Goal: Information Seeking & Learning: Check status

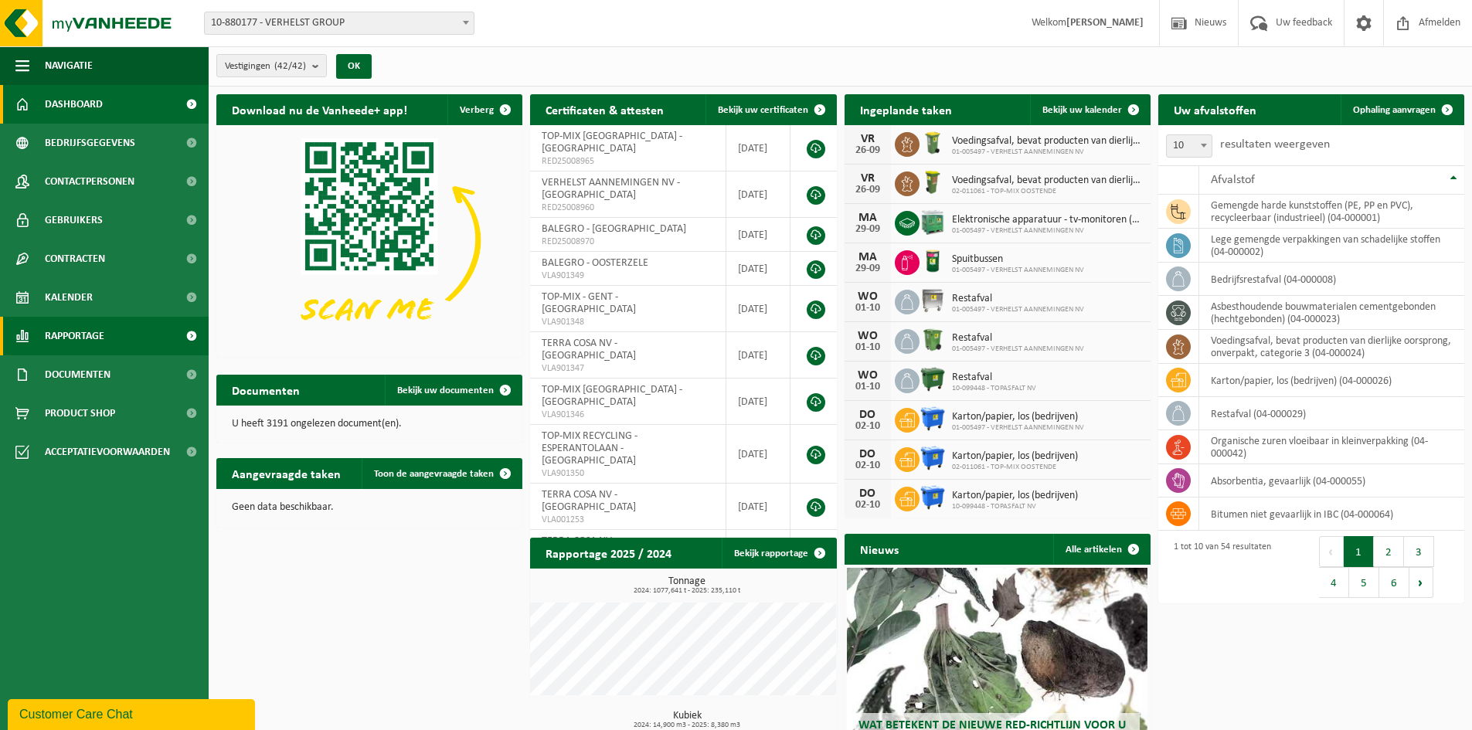
click at [102, 327] on span "Rapportage" at bounding box center [74, 336] width 59 height 39
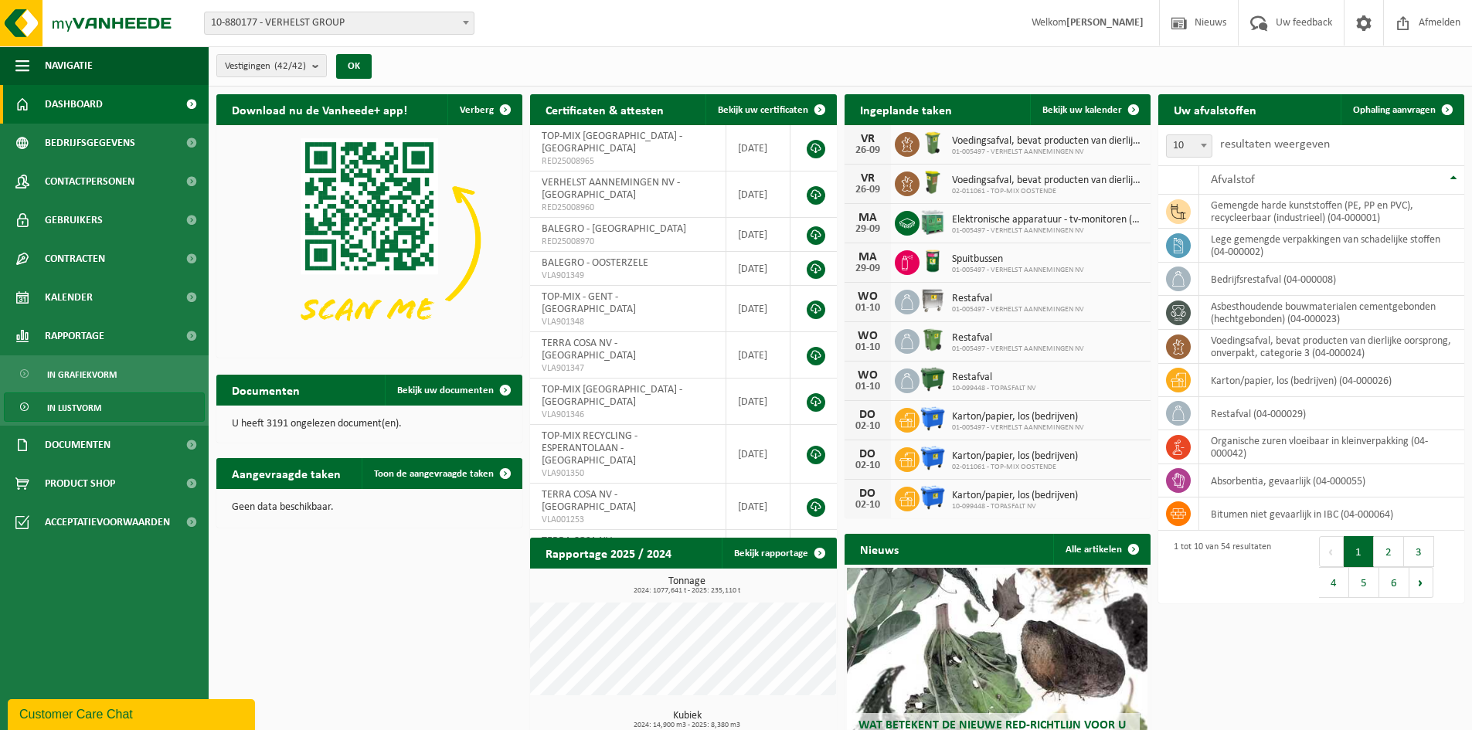
click at [106, 407] on link "In lijstvorm" at bounding box center [104, 406] width 201 height 29
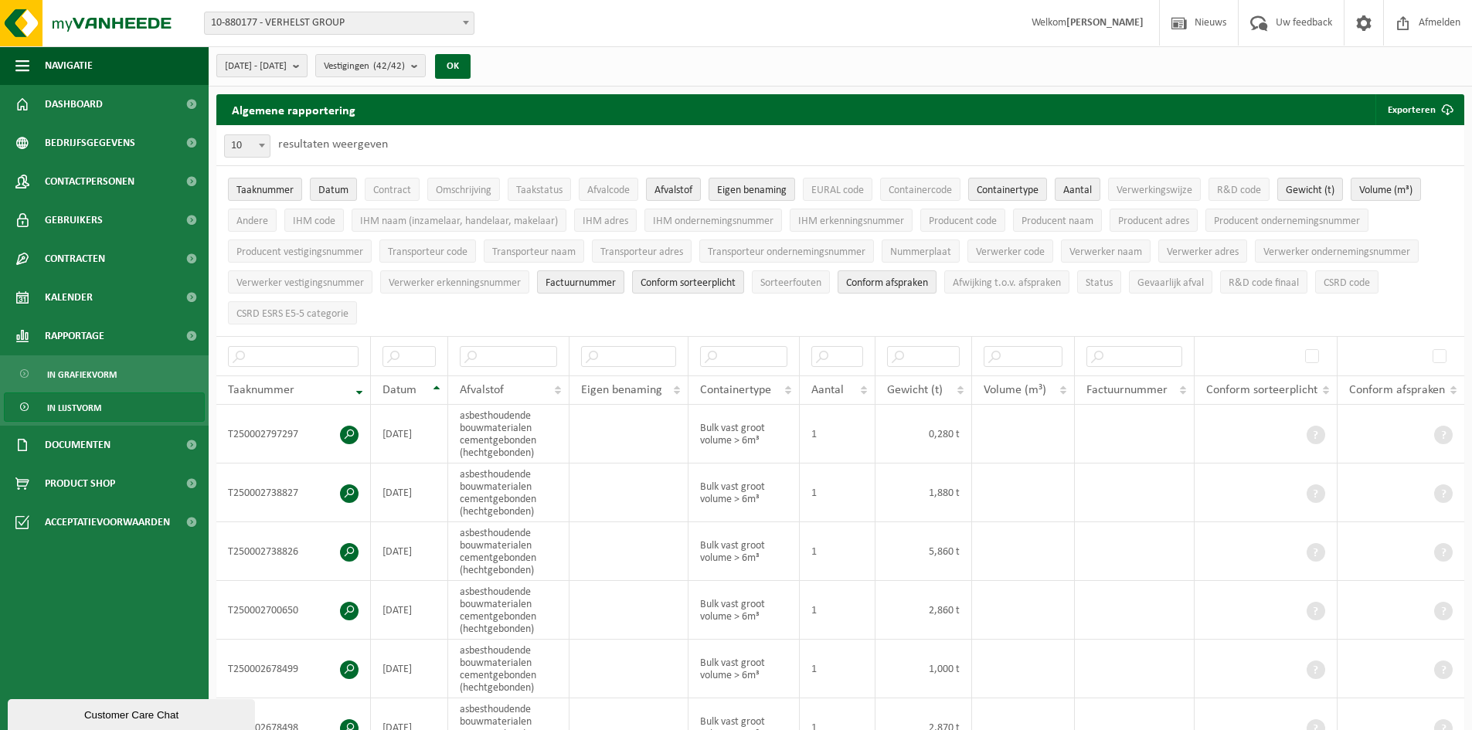
click at [287, 71] on span "2025-04-01 - 2025-09-26" at bounding box center [256, 66] width 62 height 23
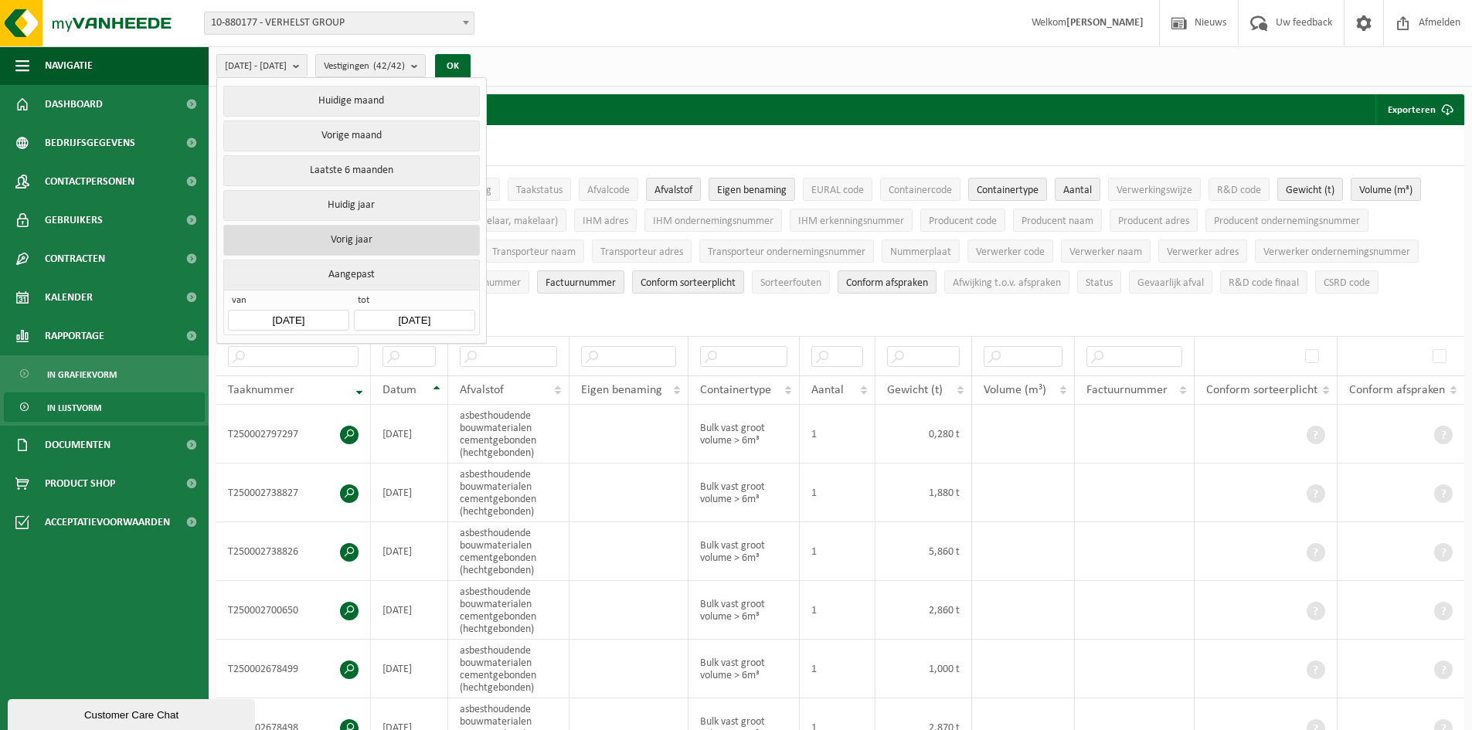
click at [369, 235] on button "Vorig jaar" at bounding box center [351, 240] width 256 height 31
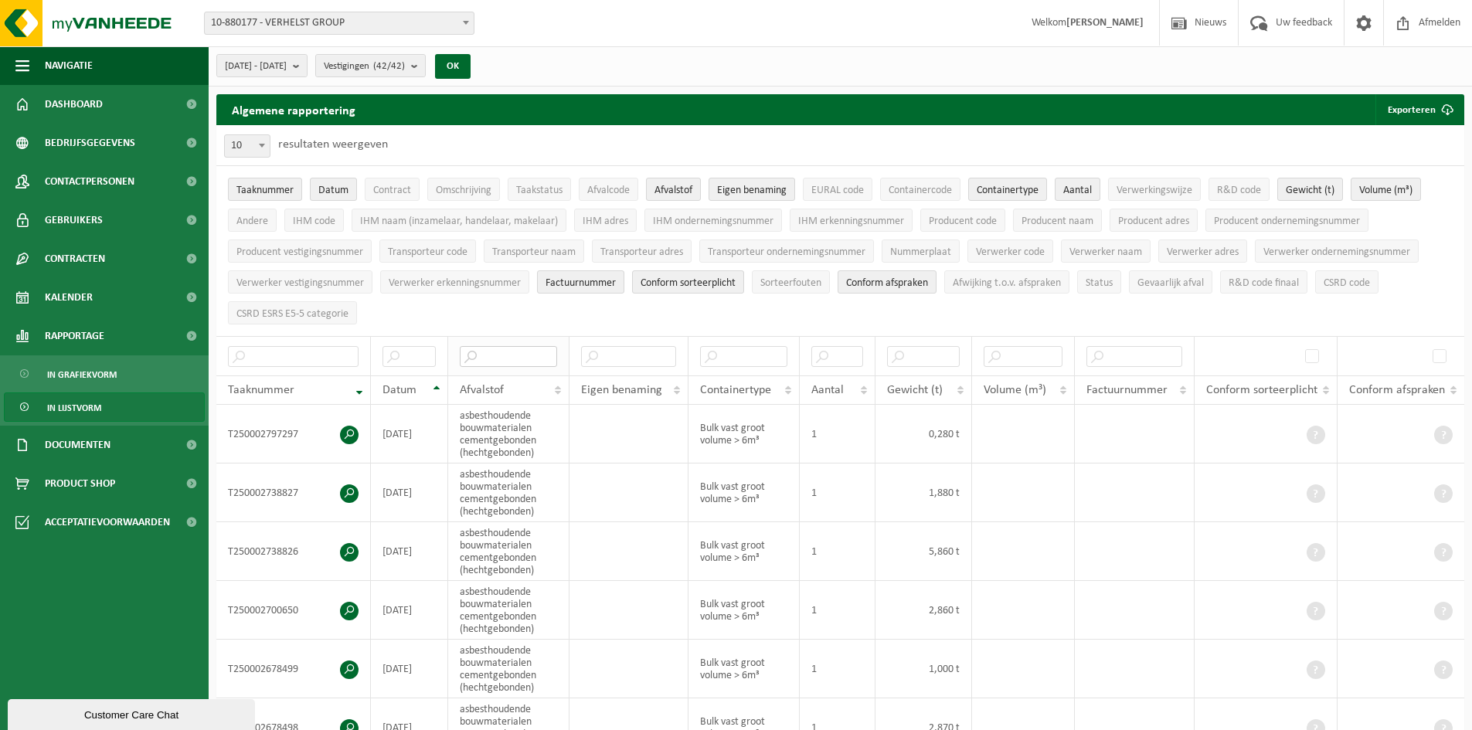
click at [507, 356] on input "text" at bounding box center [508, 356] width 97 height 21
type input "o"
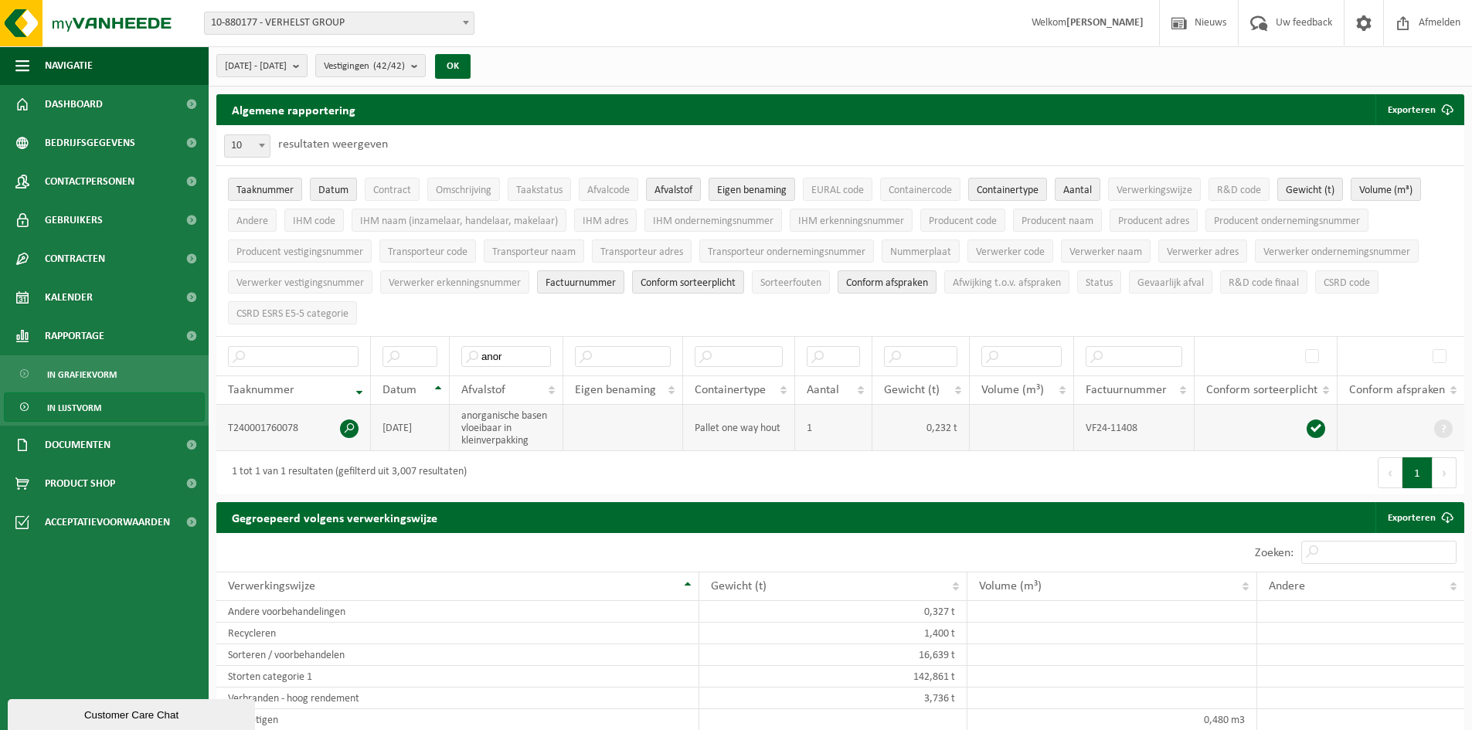
click at [354, 426] on span at bounding box center [349, 428] width 19 height 19
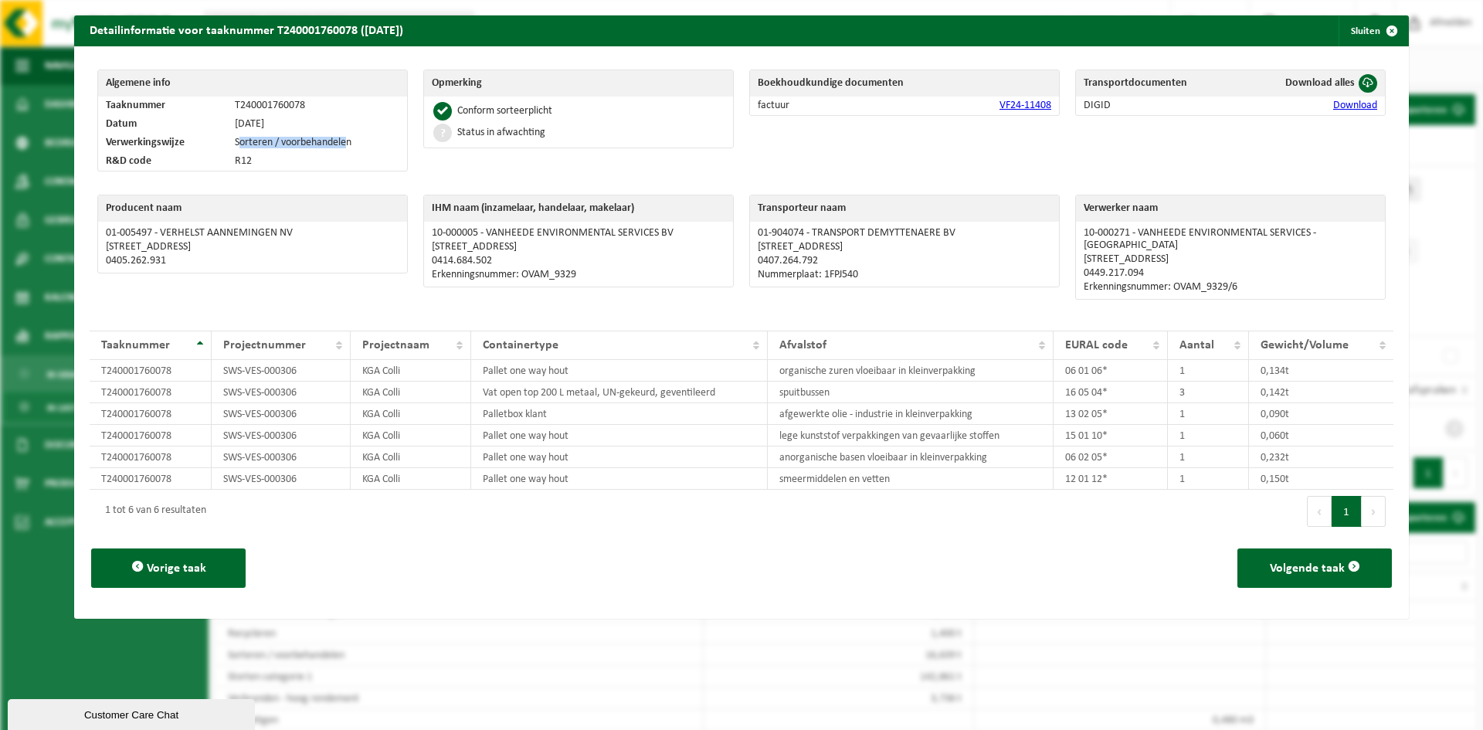
drag, startPoint x: 236, startPoint y: 142, endPoint x: 343, endPoint y: 143, distance: 106.6
click at [343, 143] on td "Sorteren / voorbehandelen" at bounding box center [317, 143] width 180 height 19
click at [266, 142] on td "Sorteren / voorbehandelen" at bounding box center [317, 143] width 180 height 19
drag, startPoint x: 1362, startPoint y: 35, endPoint x: 1108, endPoint y: 173, distance: 288.6
click at [1363, 34] on button "Sluiten" at bounding box center [1373, 30] width 69 height 31
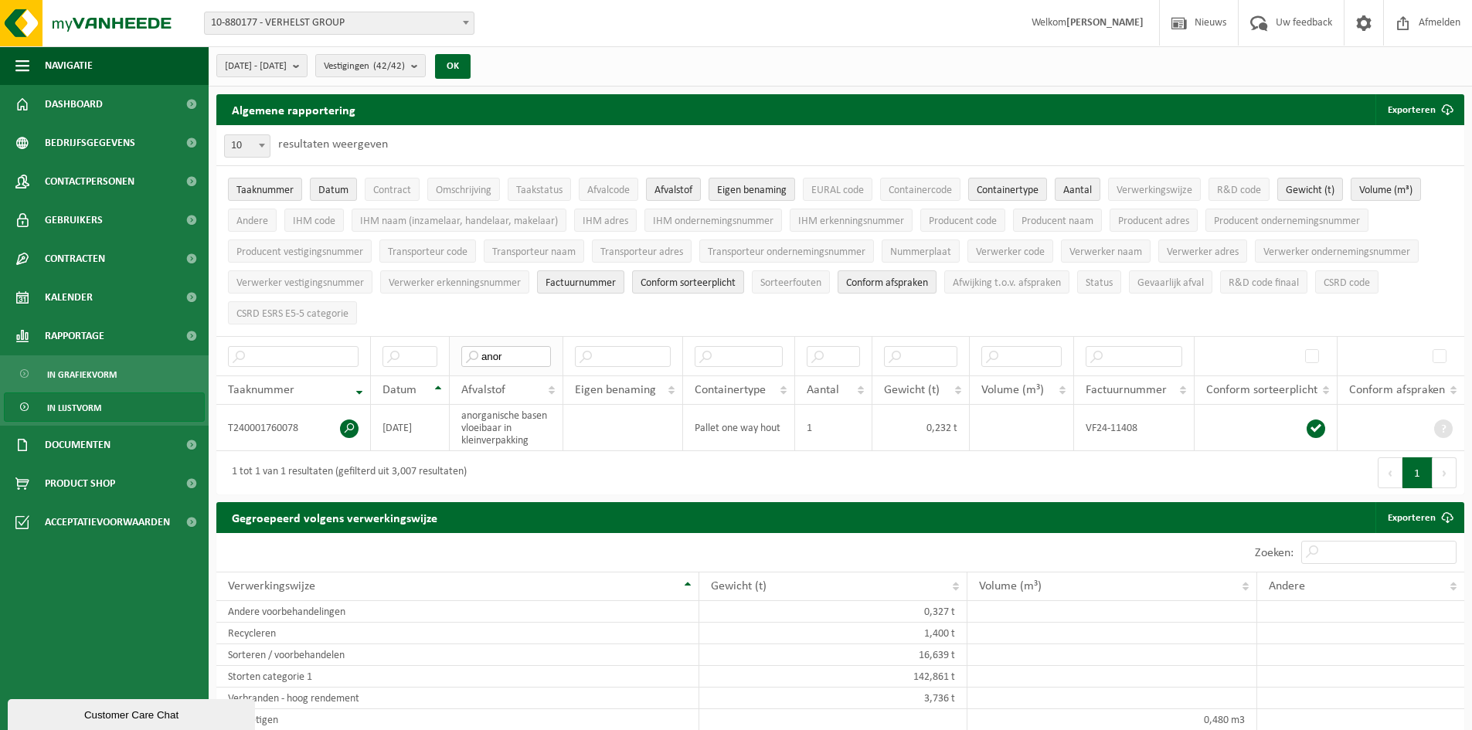
click at [493, 346] on input "anor" at bounding box center [506, 356] width 90 height 21
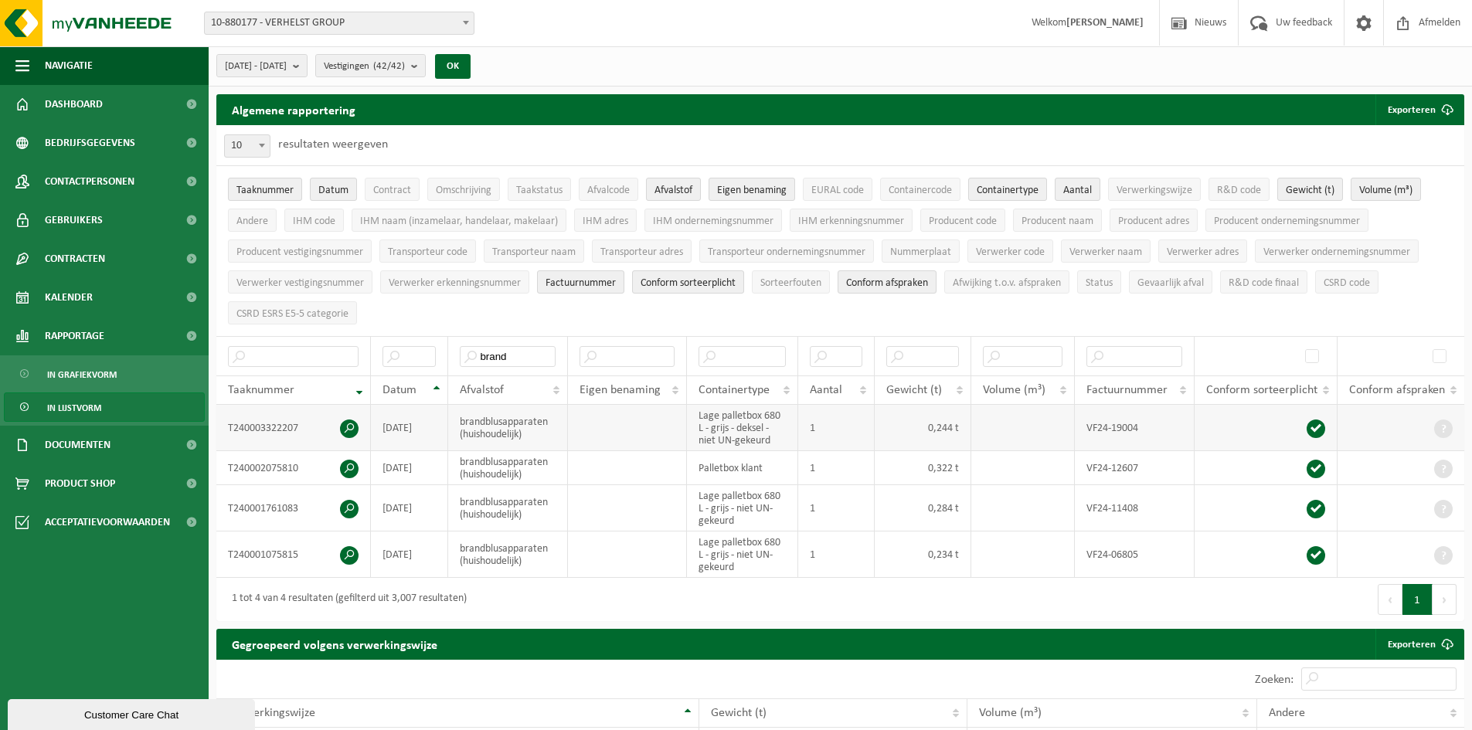
click at [511, 423] on td "brandblusapparaten (huishoudelijk)" at bounding box center [508, 428] width 120 height 46
click at [358, 423] on td "T240003322207" at bounding box center [293, 428] width 154 height 46
click at [348, 420] on span at bounding box center [349, 428] width 19 height 19
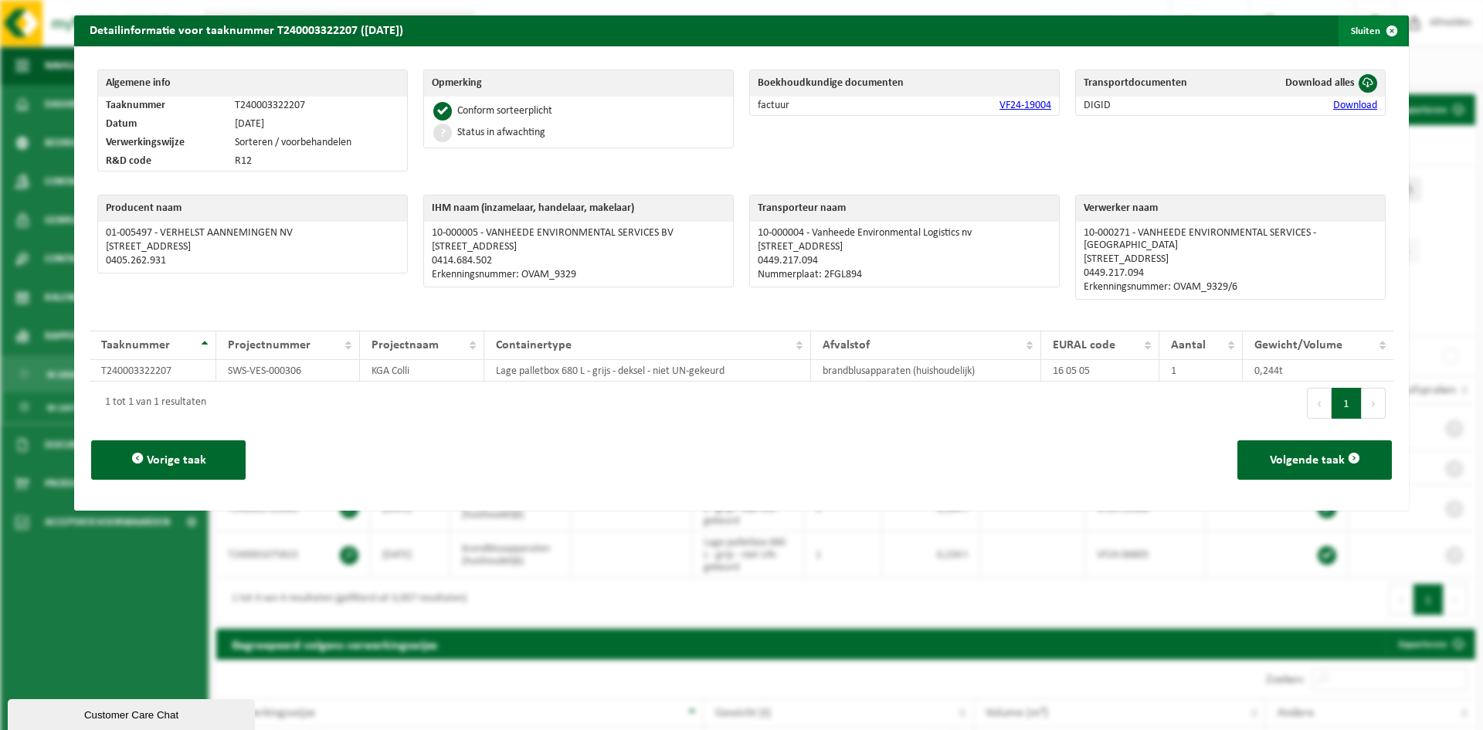
click at [1379, 39] on span "button" at bounding box center [1392, 30] width 31 height 31
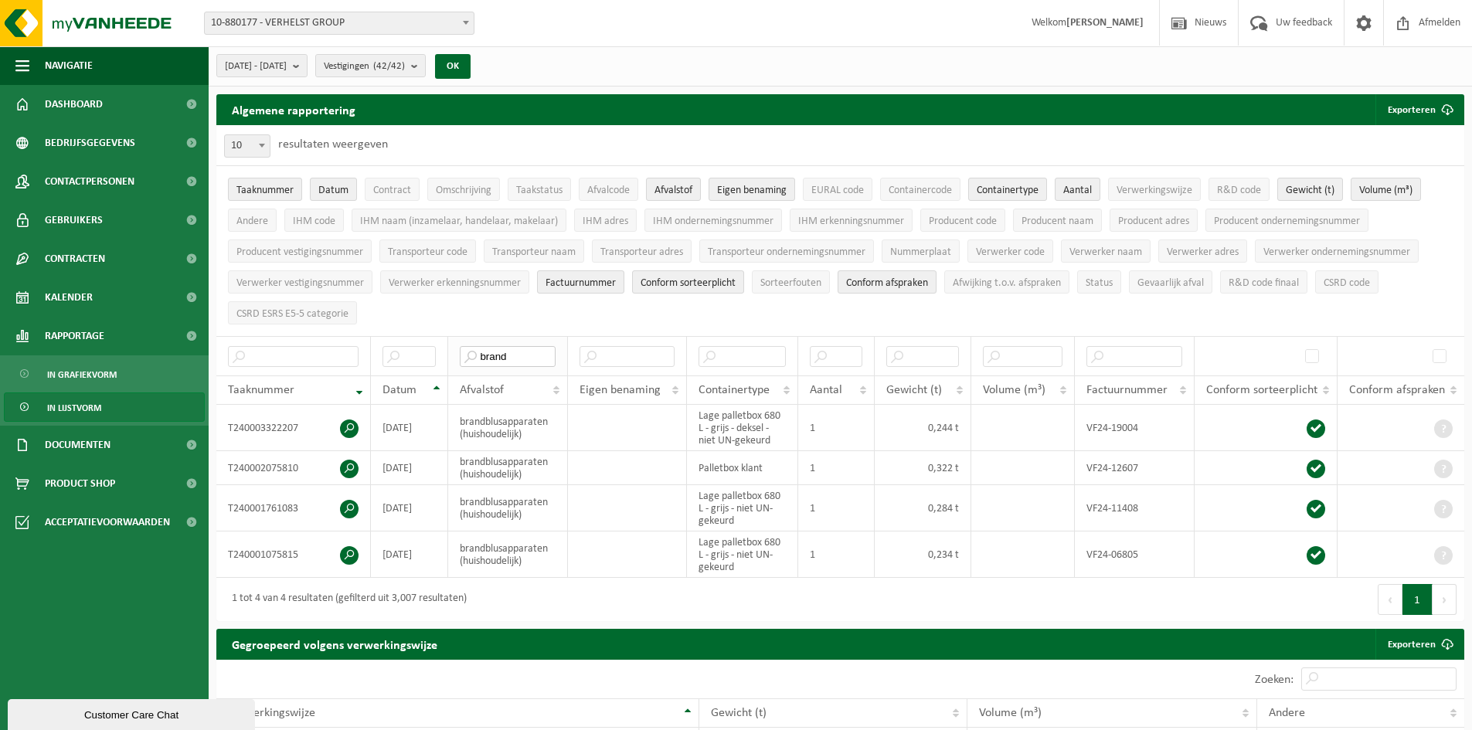
click at [487, 351] on input "brand" at bounding box center [508, 356] width 96 height 21
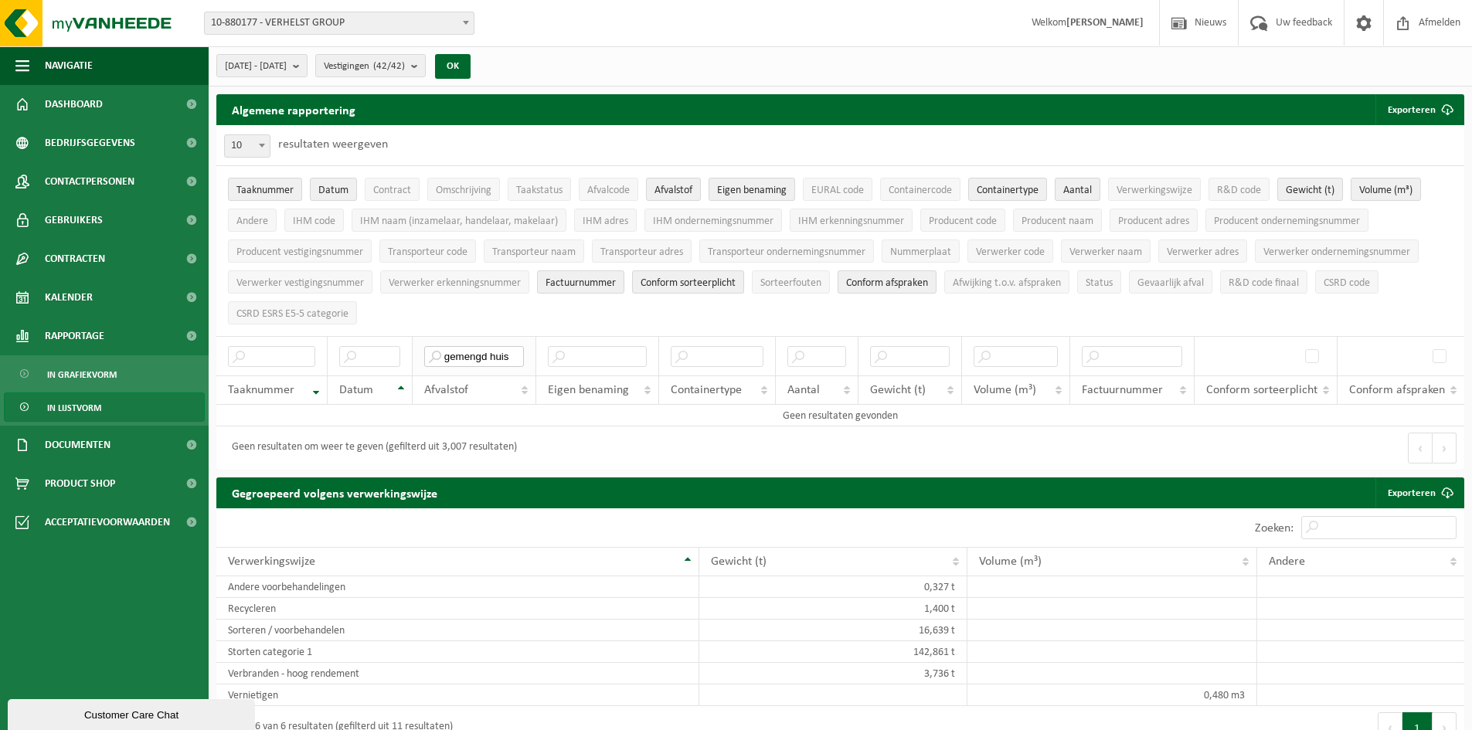
click at [504, 354] on input "gemengd huis" at bounding box center [474, 356] width 100 height 21
click at [470, 355] on input "gemengd sted" at bounding box center [474, 356] width 100 height 21
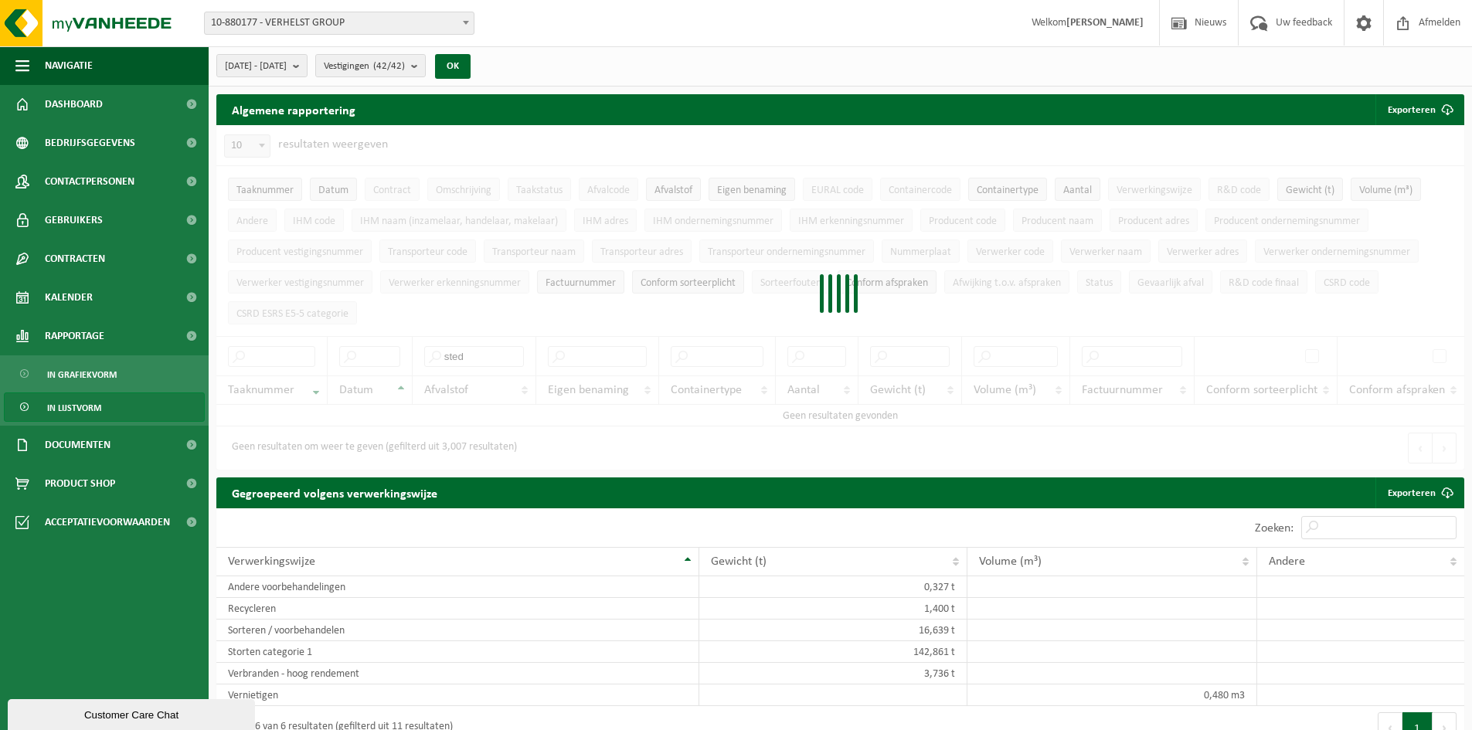
click at [484, 351] on div at bounding box center [840, 297] width 1248 height 345
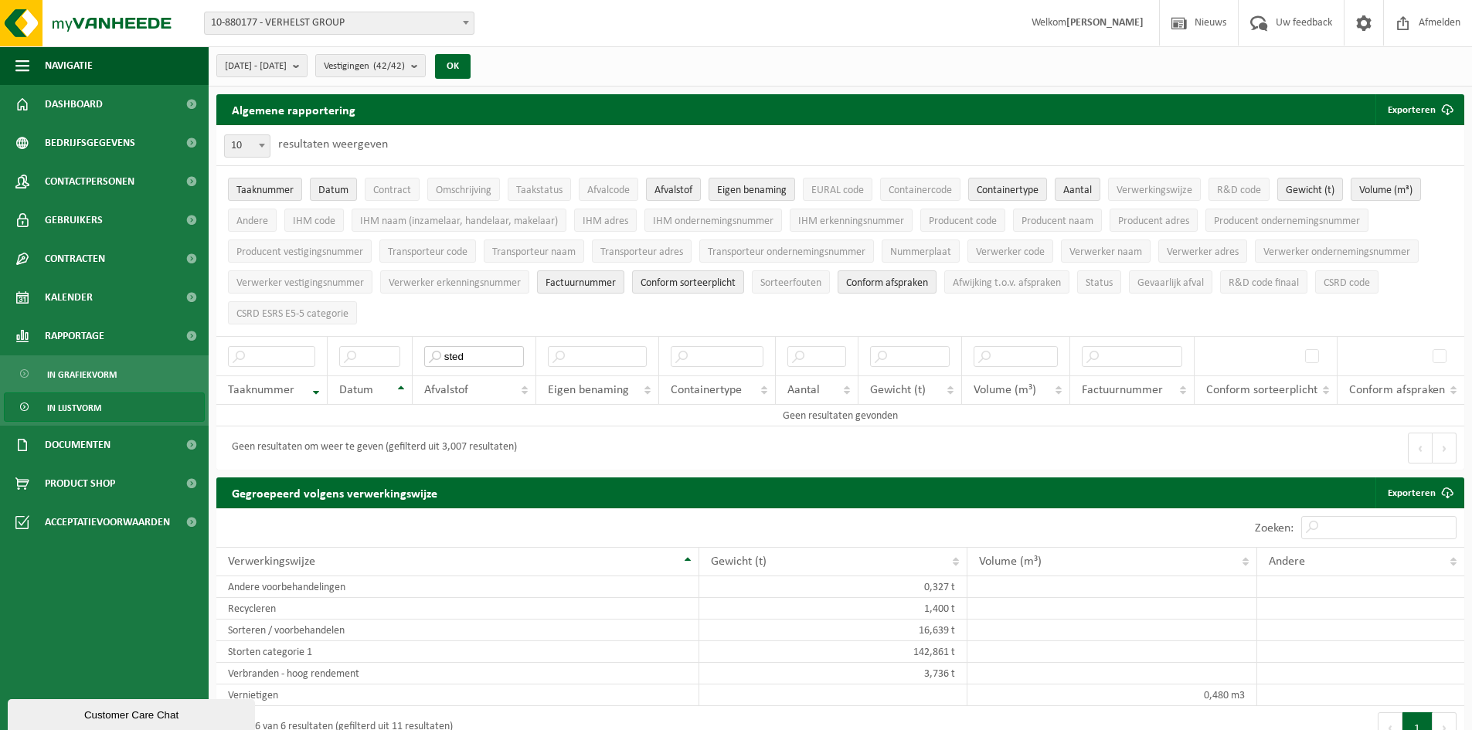
click at [484, 351] on input "sted" at bounding box center [474, 356] width 100 height 21
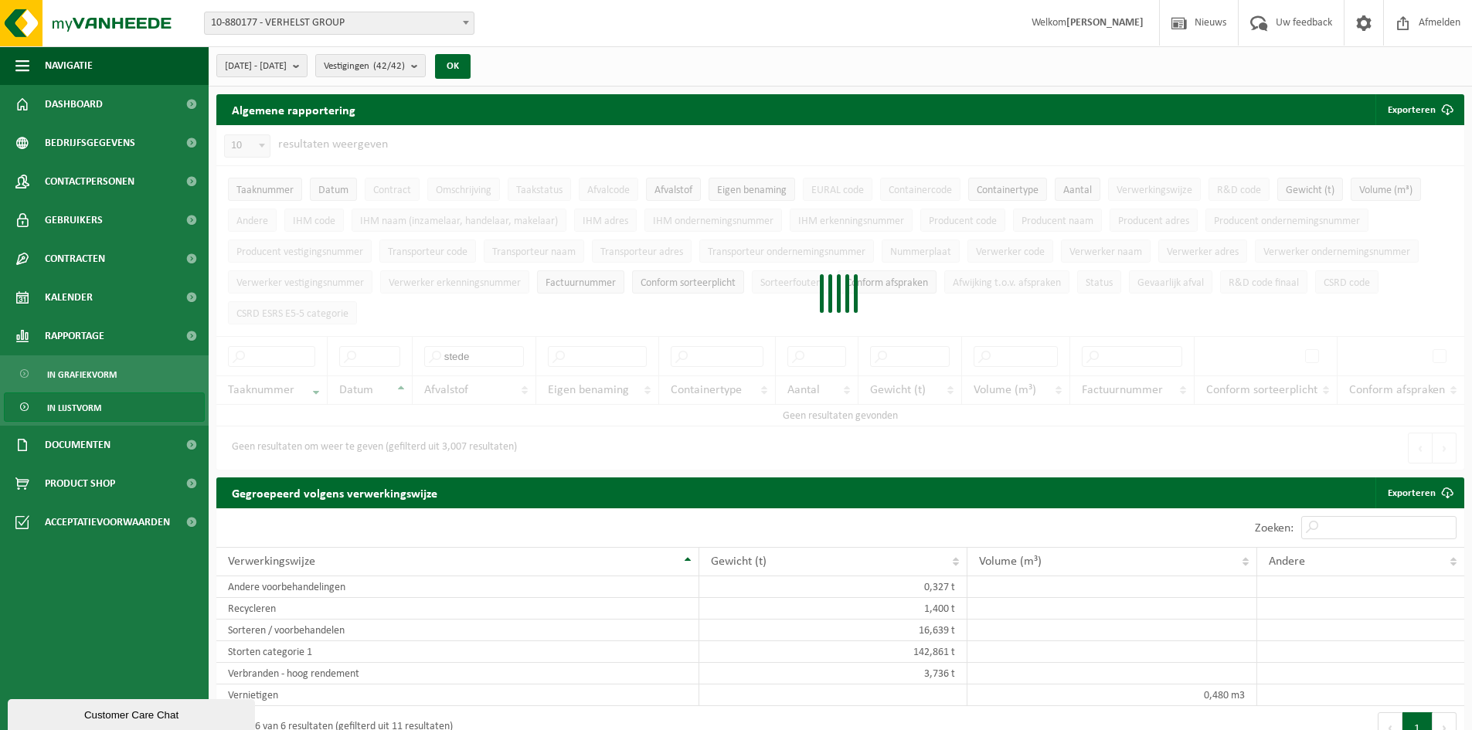
click at [455, 349] on div at bounding box center [840, 297] width 1248 height 345
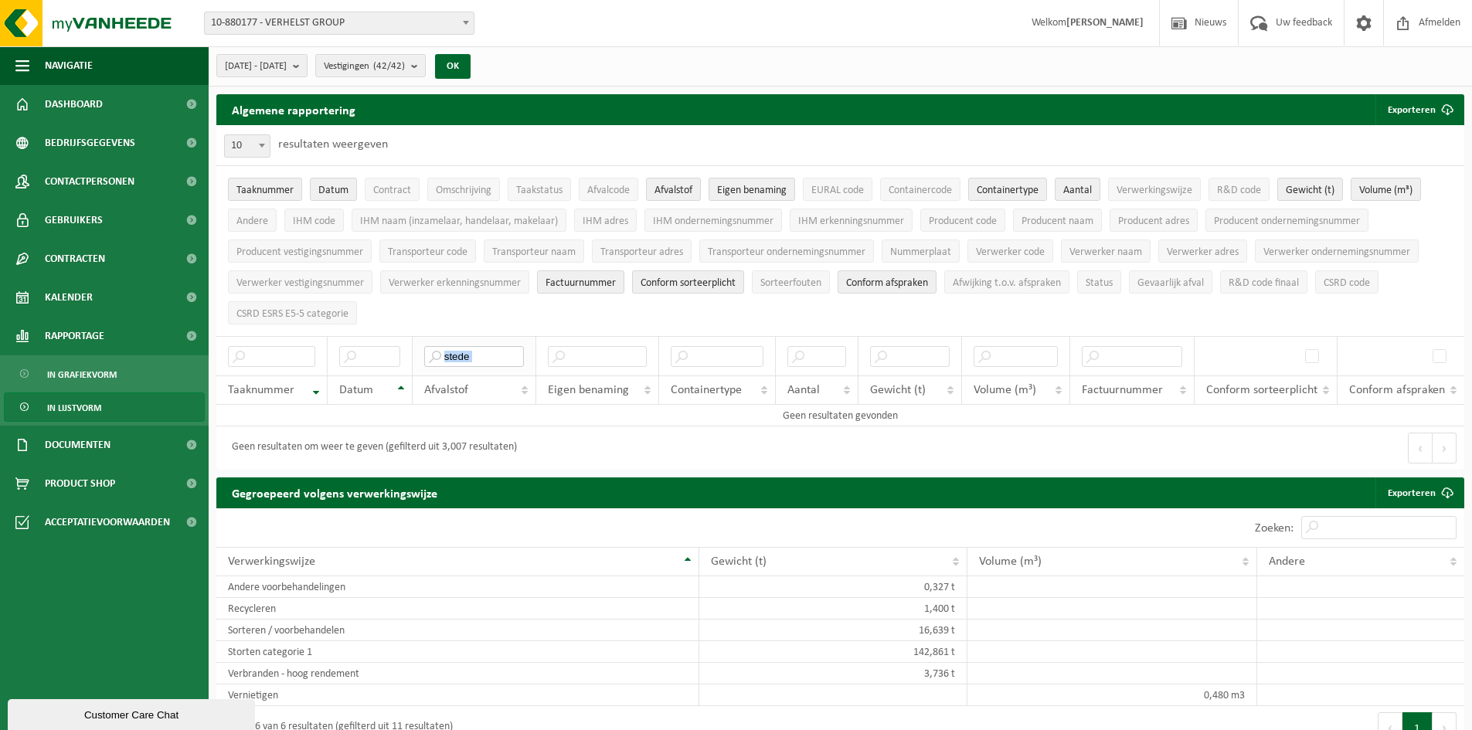
click at [475, 353] on input "stede" at bounding box center [474, 356] width 100 height 21
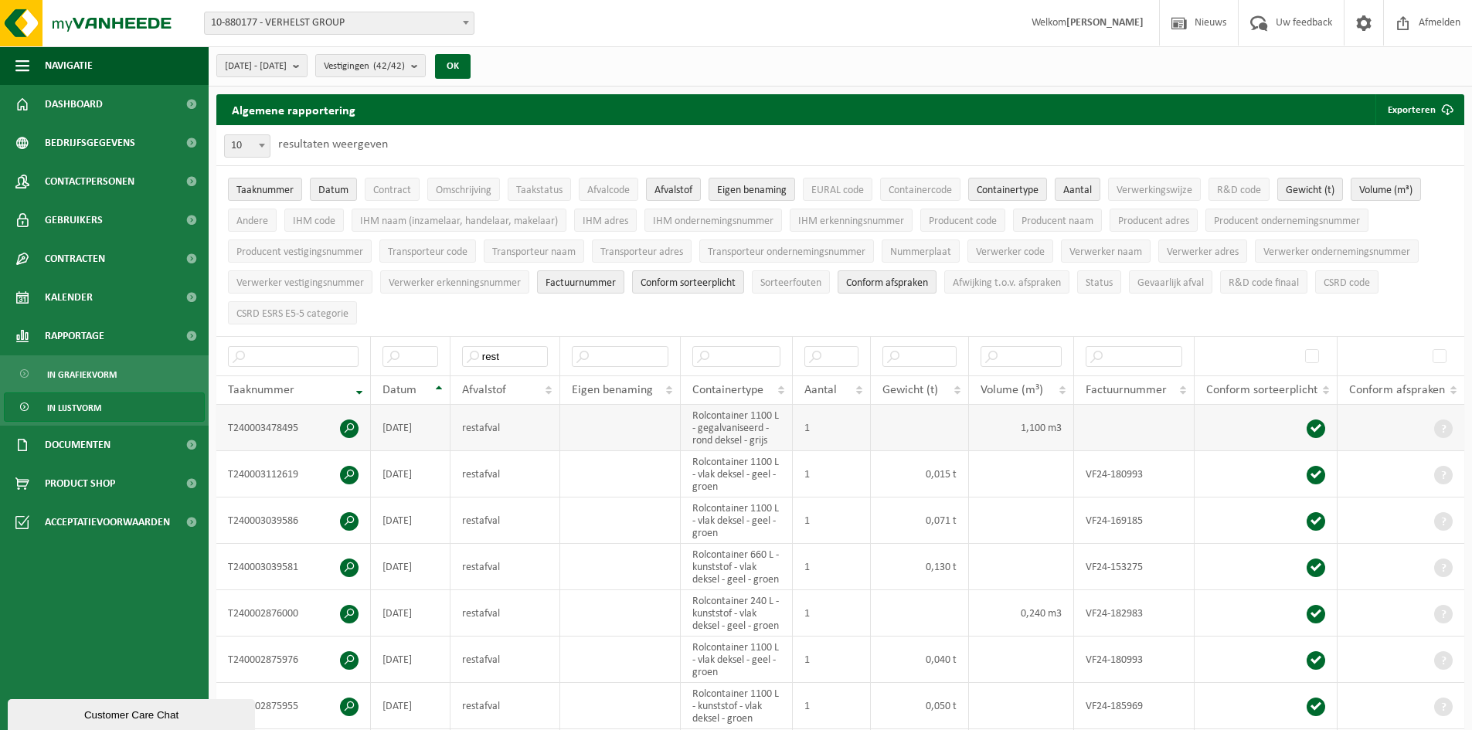
click at [473, 428] on td "restafval" at bounding box center [505, 428] width 110 height 46
click at [347, 422] on span at bounding box center [349, 428] width 19 height 19
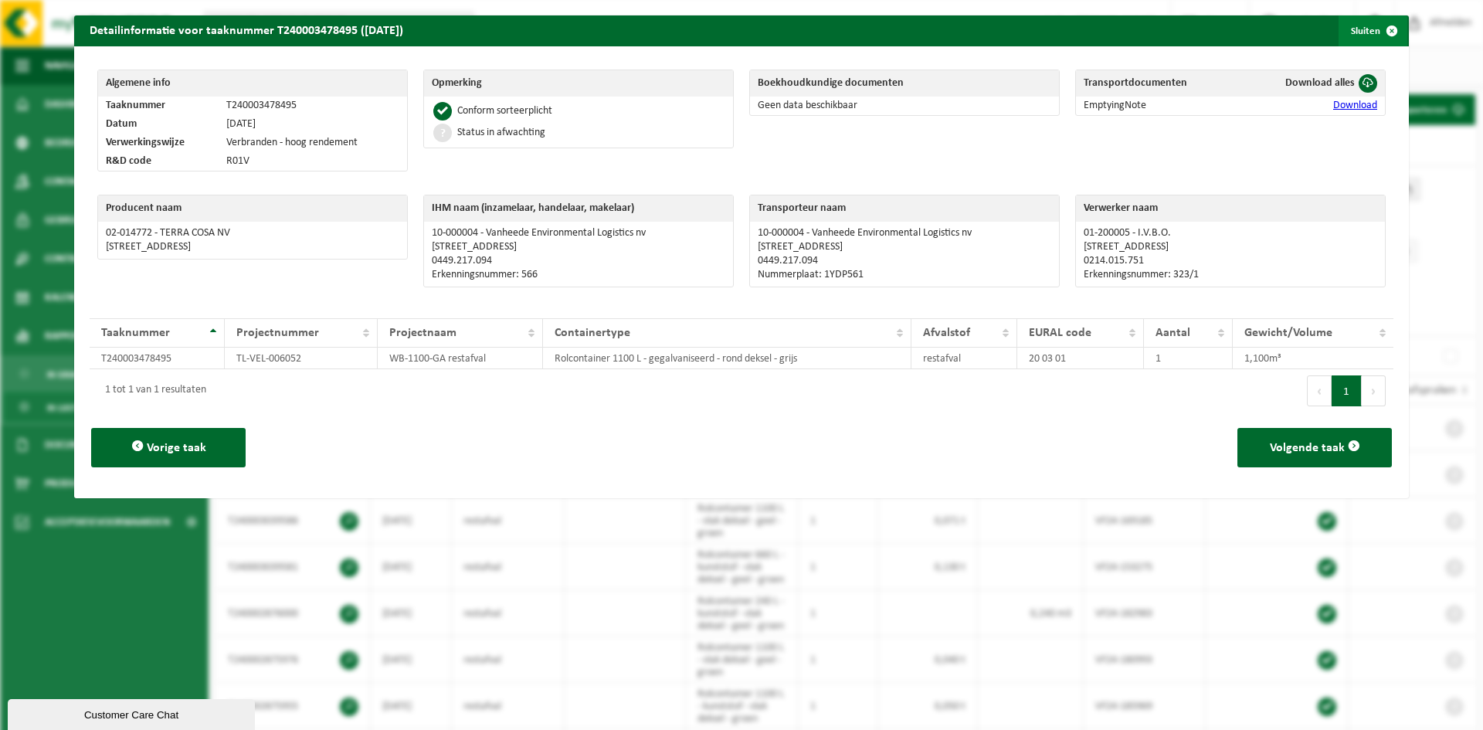
click at [1360, 32] on button "Sluiten" at bounding box center [1373, 30] width 69 height 31
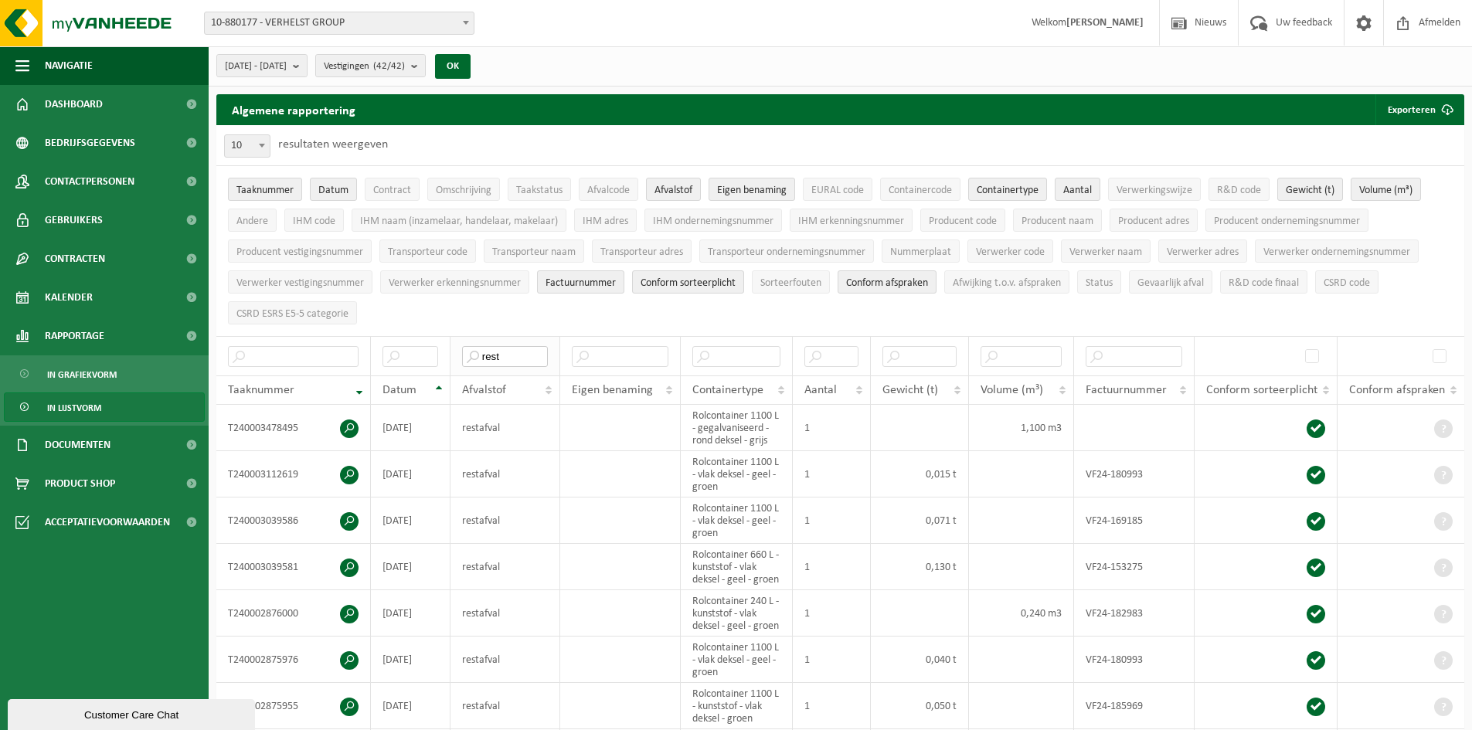
click at [511, 355] on input "rest" at bounding box center [505, 356] width 86 height 21
click at [510, 355] on input "rest" at bounding box center [505, 356] width 86 height 21
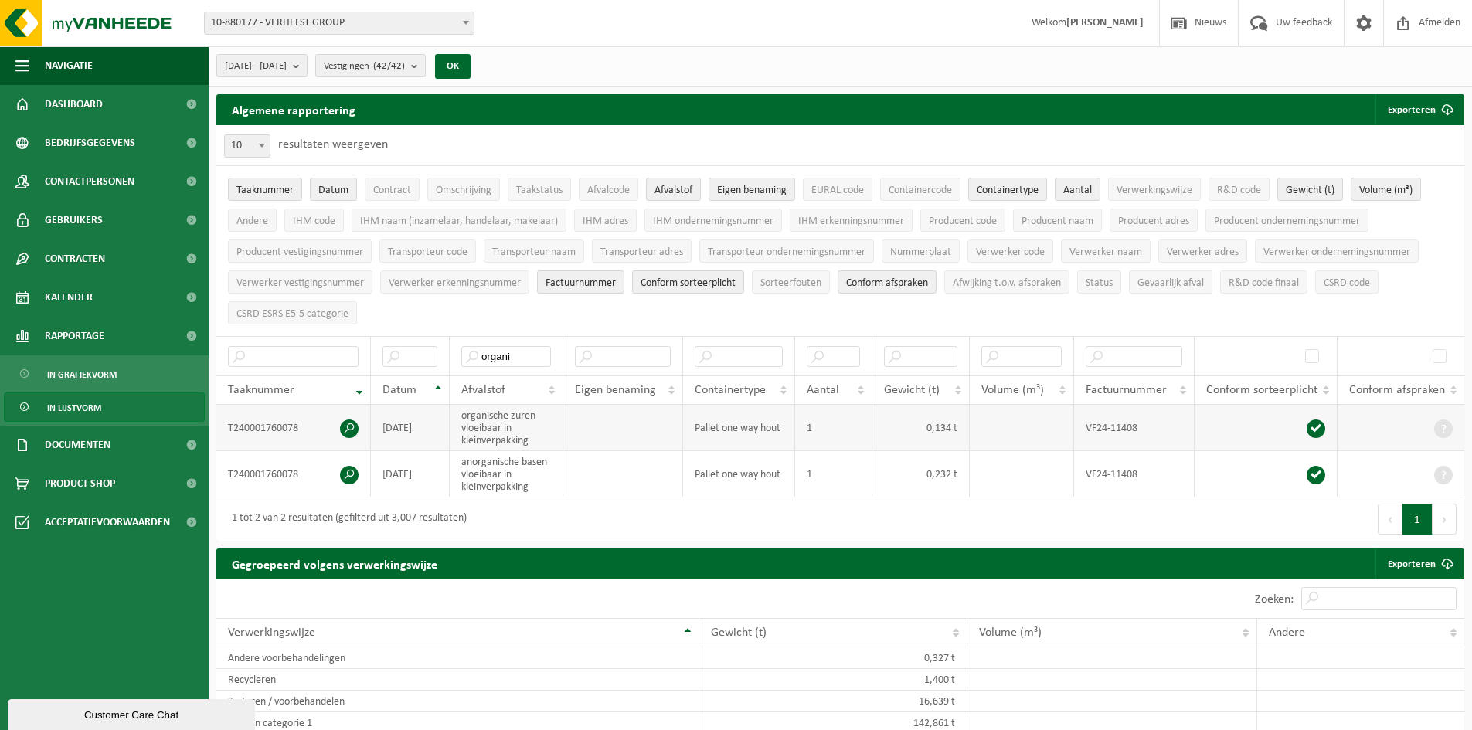
click at [352, 422] on span at bounding box center [349, 428] width 19 height 19
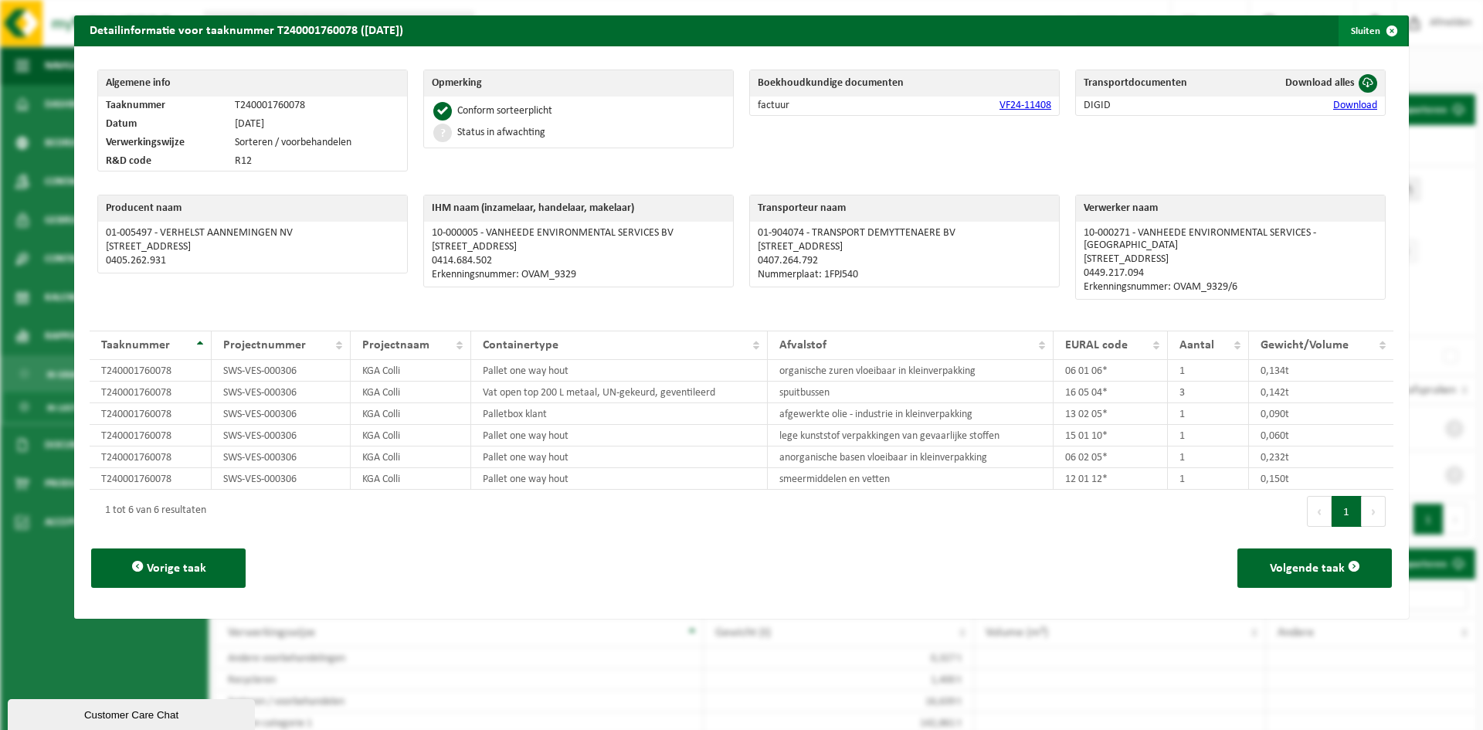
click at [1356, 27] on button "Sluiten" at bounding box center [1373, 30] width 69 height 31
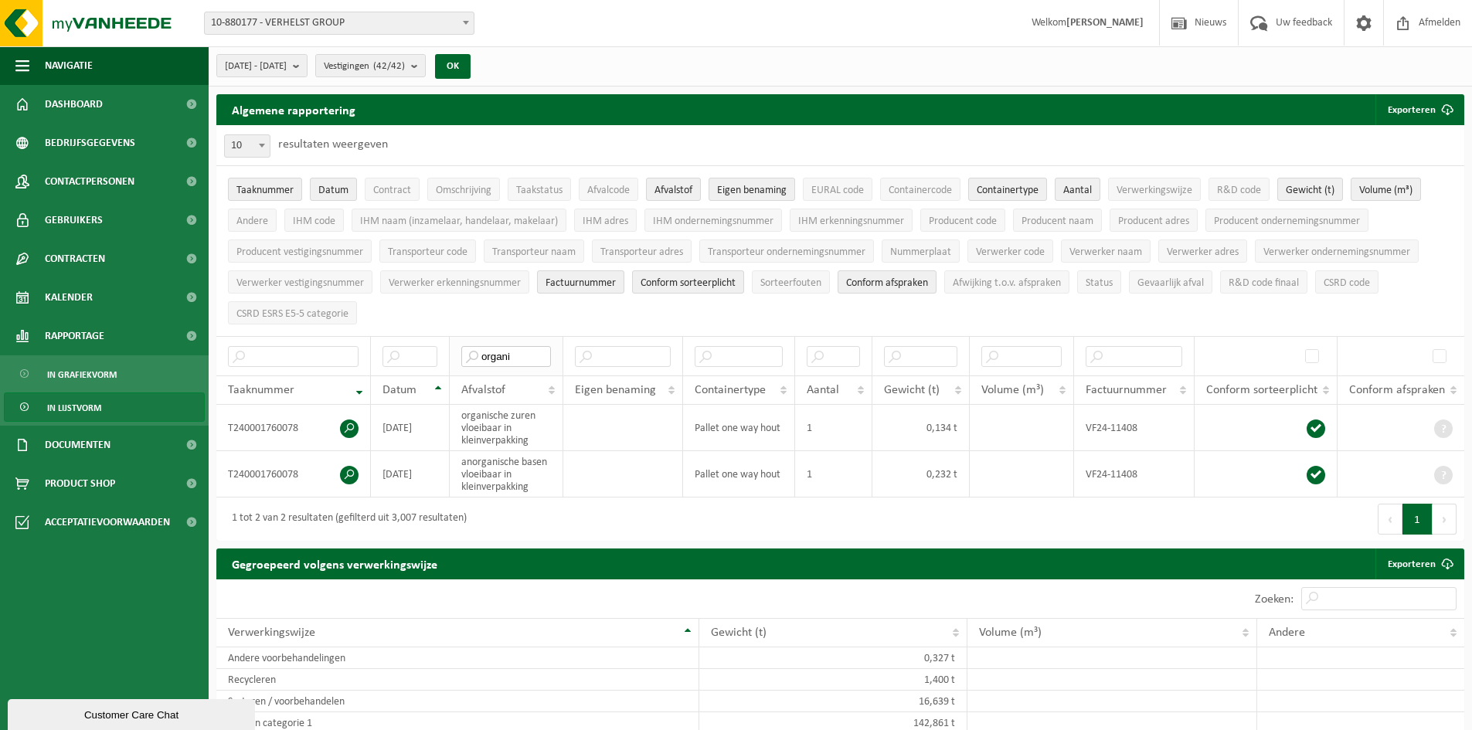
click at [492, 355] on input "organi" at bounding box center [506, 356] width 90 height 21
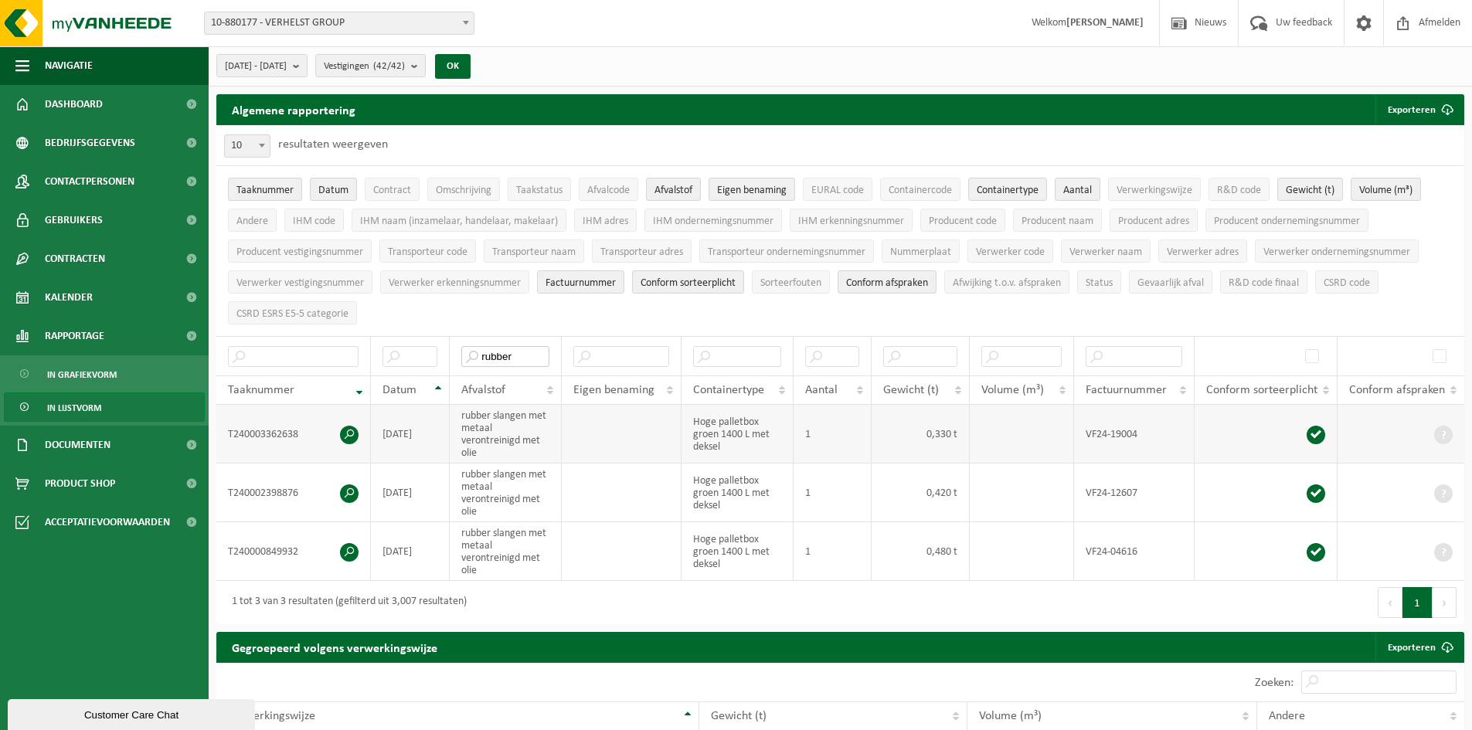
type input "rubber"
click at [508, 433] on td "rubber slangen met metaal verontreinigd met olie" at bounding box center [505, 434] width 111 height 59
click at [350, 429] on span at bounding box center [349, 435] width 19 height 19
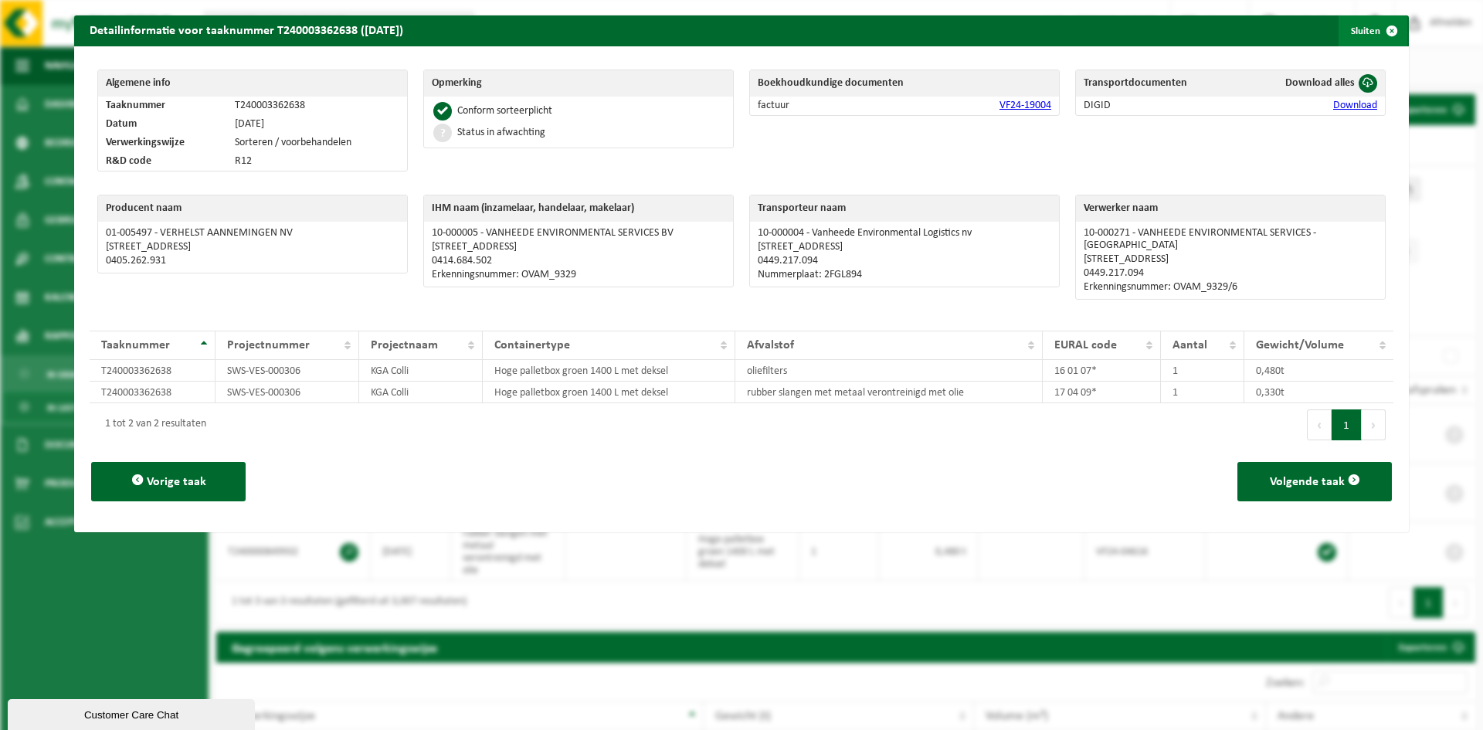
click at [1382, 25] on span "button" at bounding box center [1392, 30] width 31 height 31
